Goal: Task Accomplishment & Management: Use online tool/utility

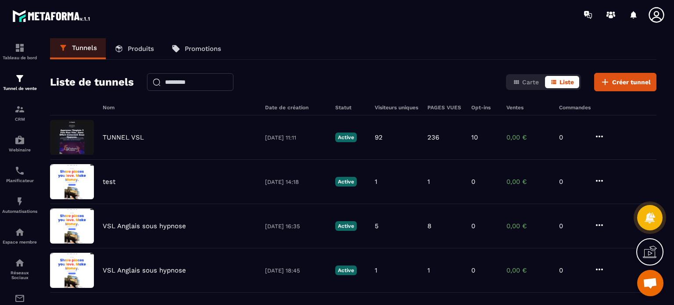
click at [402, 49] on div "Tunnels Produits Promotions" at bounding box center [353, 49] width 607 height 22
click at [14, 298] on img at bounding box center [19, 298] width 11 height 11
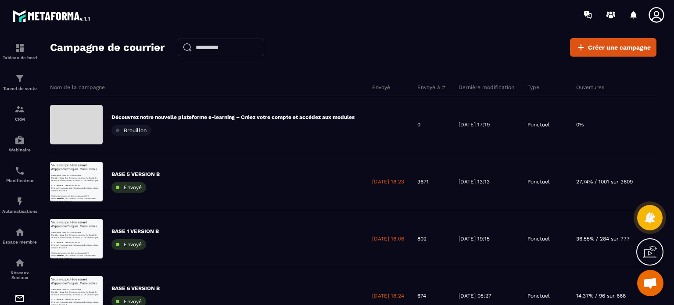
click at [657, 12] on icon at bounding box center [657, 15] width 18 height 18
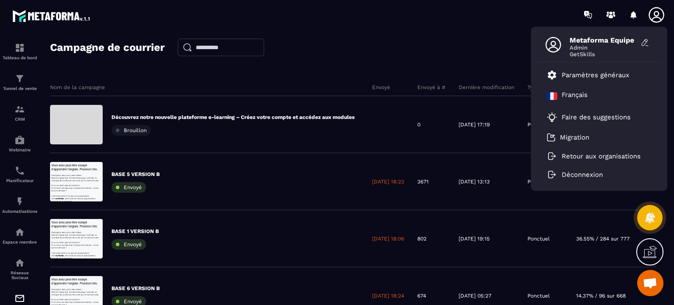
click at [422, 63] on div "Campagne de courrier Créer une campagne Nom de la campagne Envoyé Envoyé à # De…" at bounding box center [353, 175] width 607 height 274
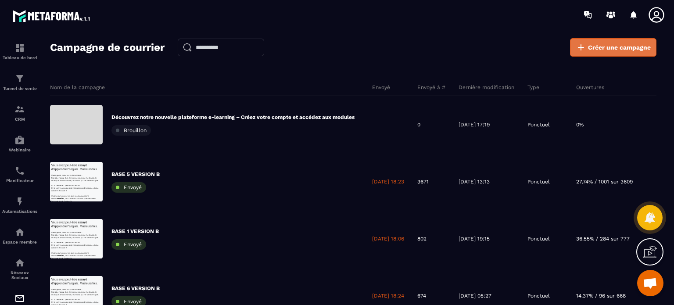
click at [606, 54] on link "Créer une campagne" at bounding box center [613, 47] width 86 height 18
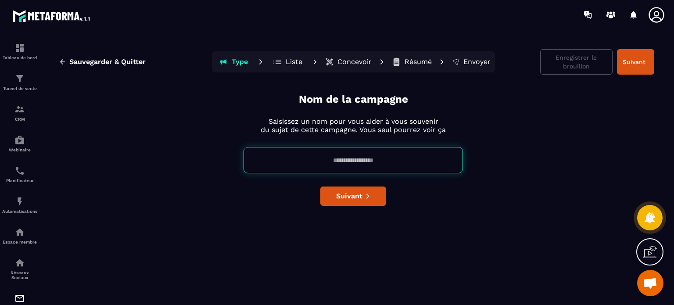
click at [345, 157] on input at bounding box center [353, 160] width 219 height 26
type input "****"
click at [386, 194] on div "Nom de la campagne Saisissez un nom pour vous aider à vous souvenir du sujet de…" at bounding box center [353, 196] width 602 height 209
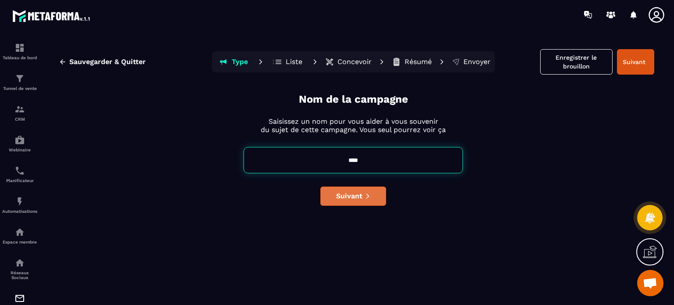
click at [377, 197] on button "Suivant" at bounding box center [353, 196] width 66 height 19
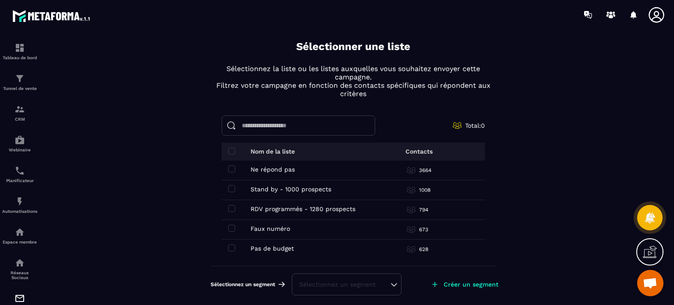
scroll to position [139, 0]
click at [228, 245] on span at bounding box center [231, 247] width 7 height 7
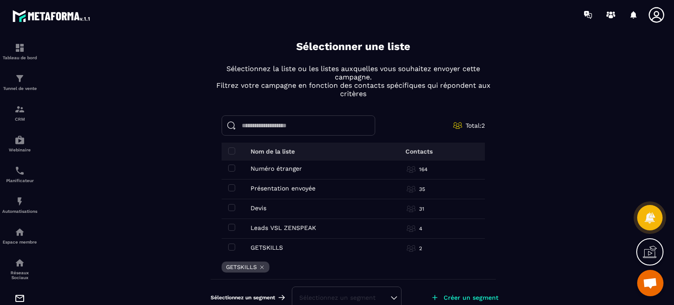
scroll to position [0, 0]
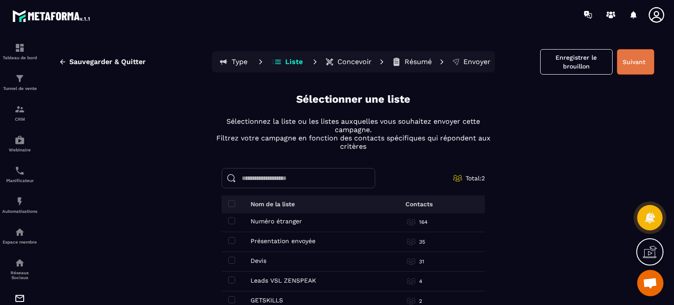
click at [617, 54] on button "Suivant" at bounding box center [635, 61] width 37 height 25
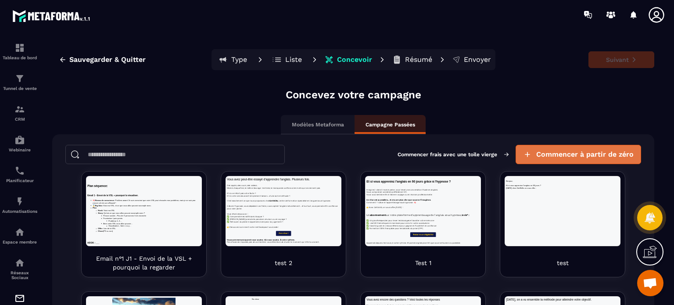
click at [546, 153] on span "Commencer à partir de zéro" at bounding box center [584, 154] width 97 height 9
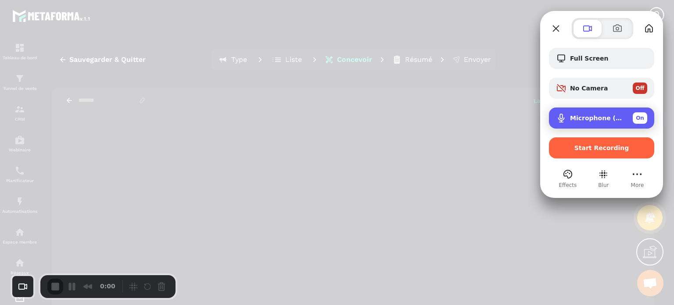
click at [597, 120] on span "Microphone (USB PnP Sound Device)" at bounding box center [598, 118] width 56 height 7
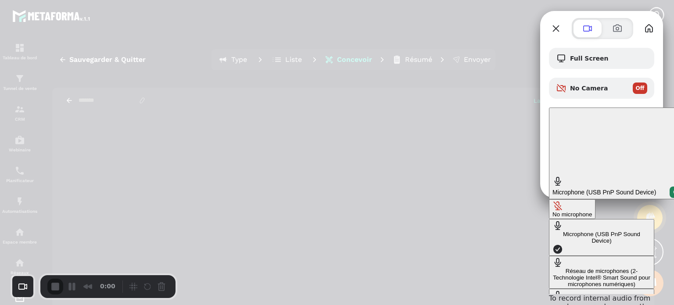
click at [553, 211] on div "No microphone" at bounding box center [572, 214] width 39 height 7
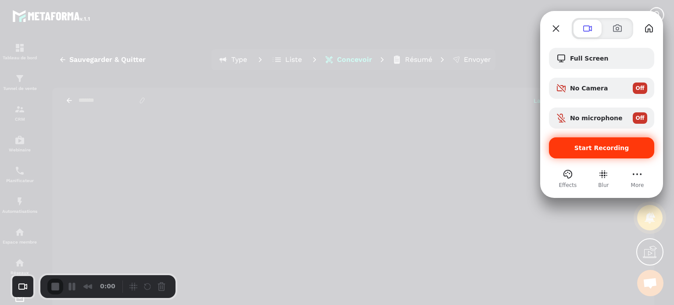
click at [575, 154] on div "Start Recording" at bounding box center [601, 147] width 105 height 21
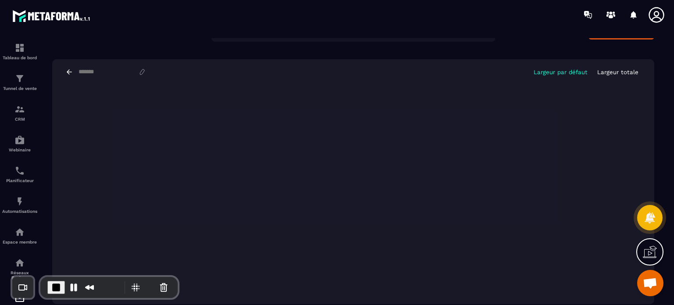
scroll to position [31, 0]
click at [71, 283] on button "Pause Recording" at bounding box center [74, 287] width 14 height 14
click at [72, 285] on span "Play Recording" at bounding box center [72, 287] width 11 height 11
click at [57, 288] on span "End Recording" at bounding box center [56, 287] width 11 height 11
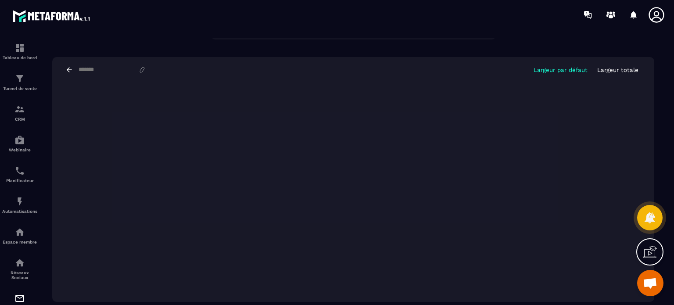
click at [652, 247] on icon at bounding box center [650, 252] width 14 height 14
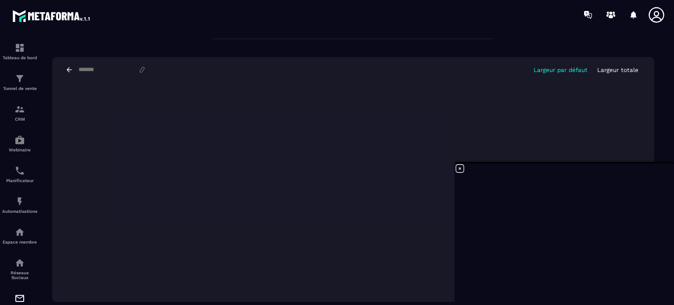
click at [461, 169] on icon at bounding box center [460, 168] width 11 height 11
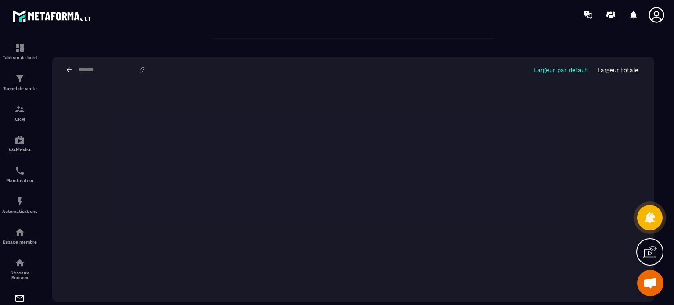
click at [70, 68] on icon at bounding box center [69, 70] width 8 height 8
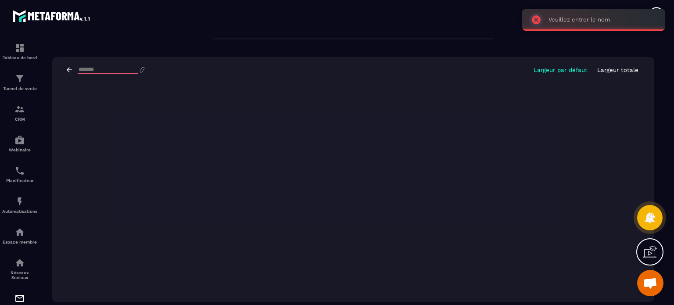
scroll to position [0, 0]
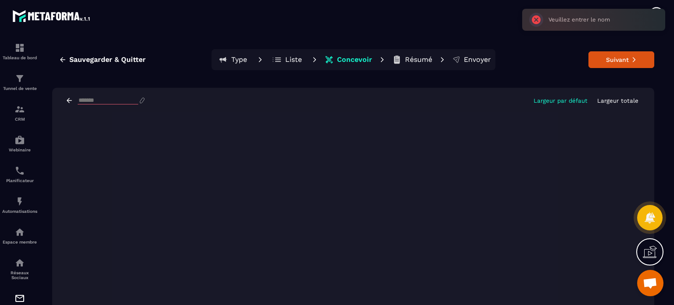
click at [390, 65] on button "Liste" at bounding box center [412, 60] width 45 height 18
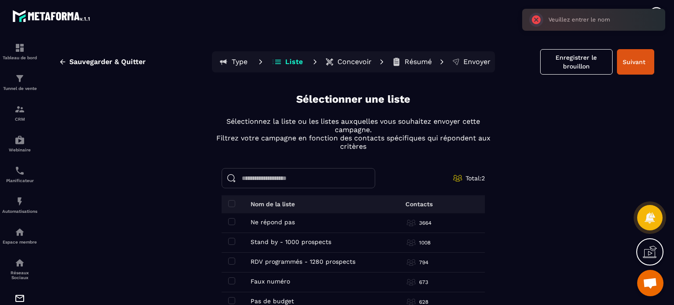
click at [348, 54] on button "Concevoir" at bounding box center [349, 62] width 52 height 18
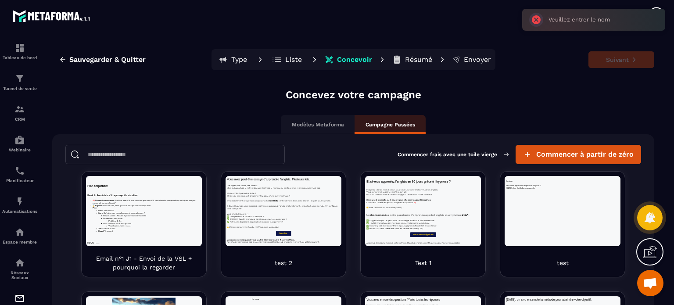
click at [312, 131] on div "Modèles Metaforma" at bounding box center [318, 124] width 74 height 19
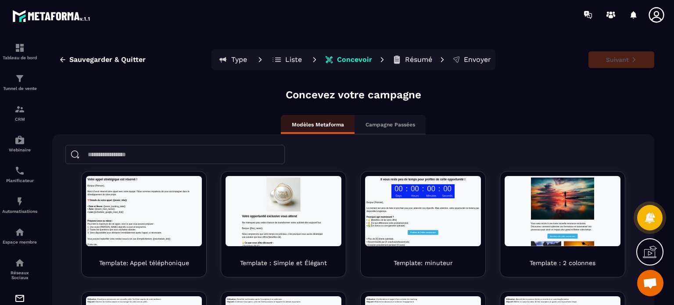
scroll to position [135, 0]
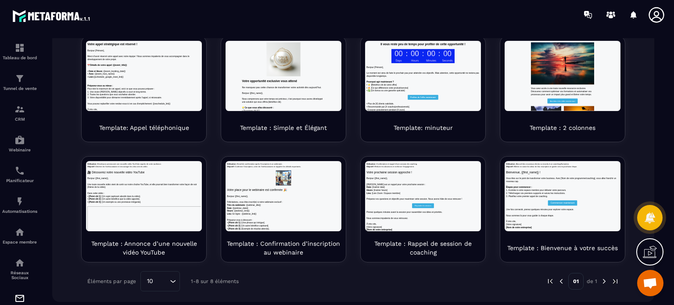
click at [164, 282] on input "Search for option" at bounding box center [161, 281] width 11 height 10
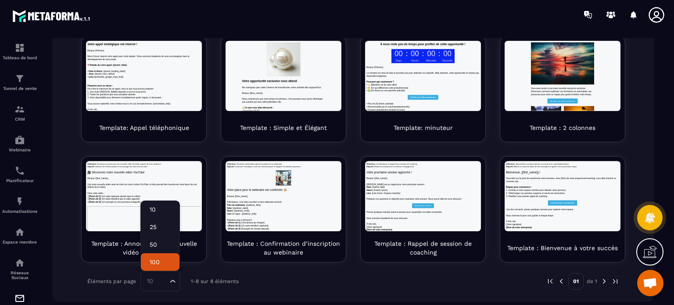
click at [170, 266] on p "100" at bounding box center [160, 262] width 21 height 9
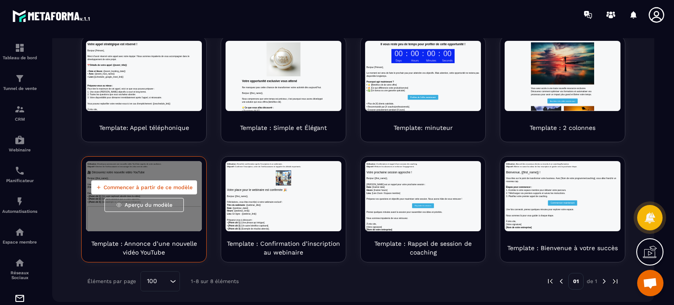
click at [134, 187] on span "Commencer à partir de ce modèle" at bounding box center [148, 187] width 89 height 7
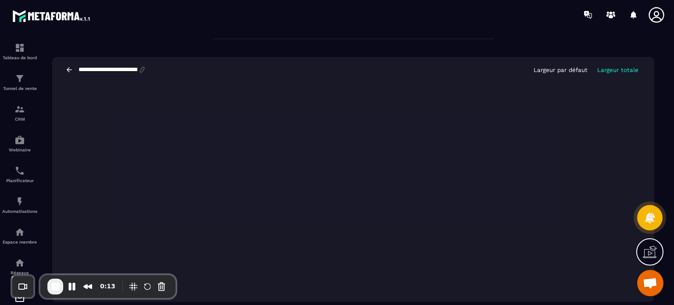
scroll to position [0, 0]
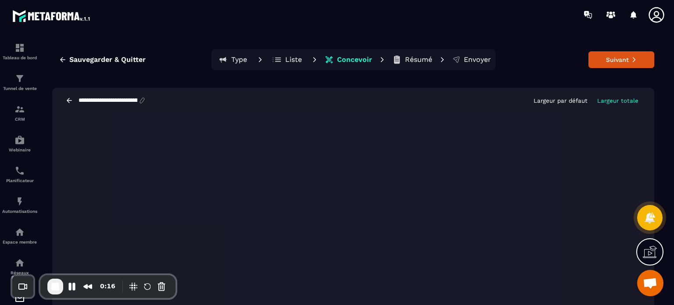
click at [67, 102] on icon at bounding box center [69, 101] width 8 height 8
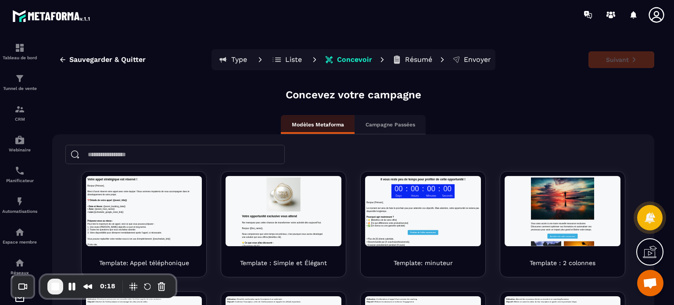
click at [393, 129] on div "Campagne Passées" at bounding box center [390, 124] width 71 height 19
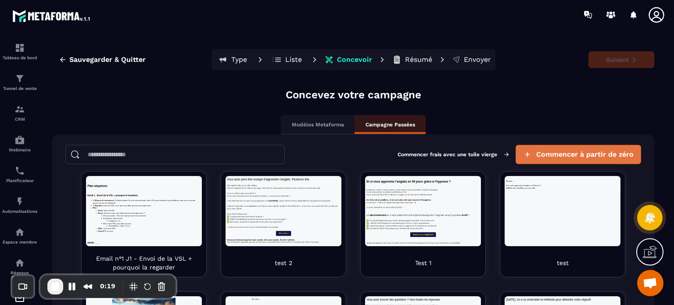
click at [544, 152] on span "Commencer à partir de zéro" at bounding box center [584, 154] width 97 height 9
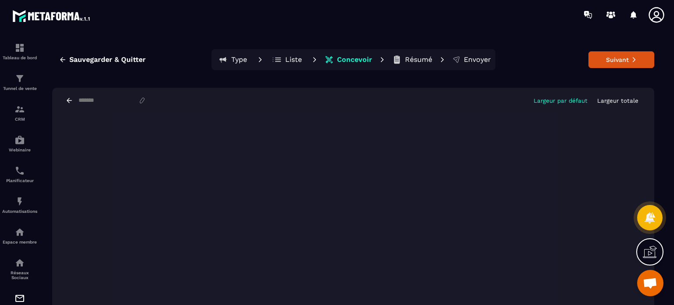
click at [661, 10] on icon at bounding box center [656, 14] width 15 height 15
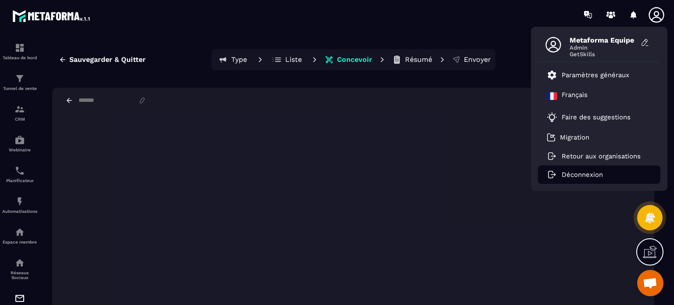
click at [587, 169] on li "Déconnexion" at bounding box center [599, 174] width 122 height 18
